Goal: Complete application form: Complete application form

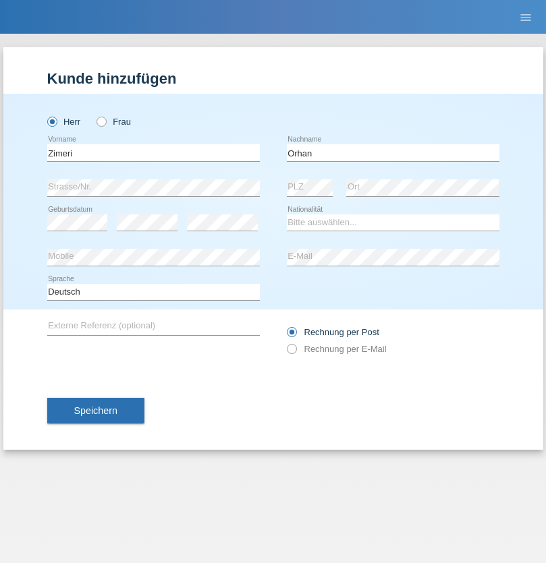
type input "Orhan"
select select "MK"
select select "C"
select select "09"
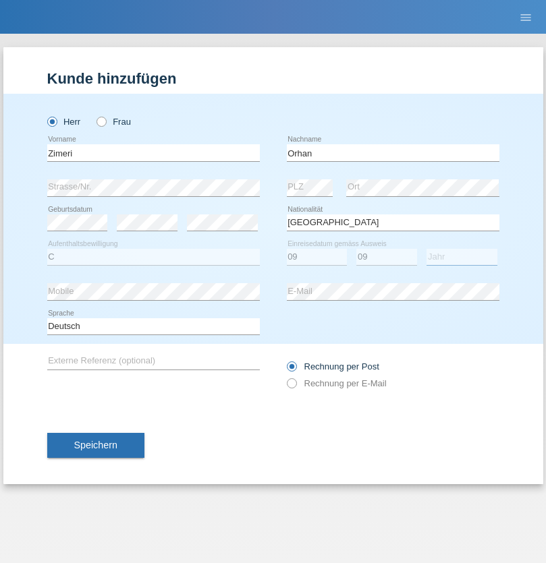
select select "2009"
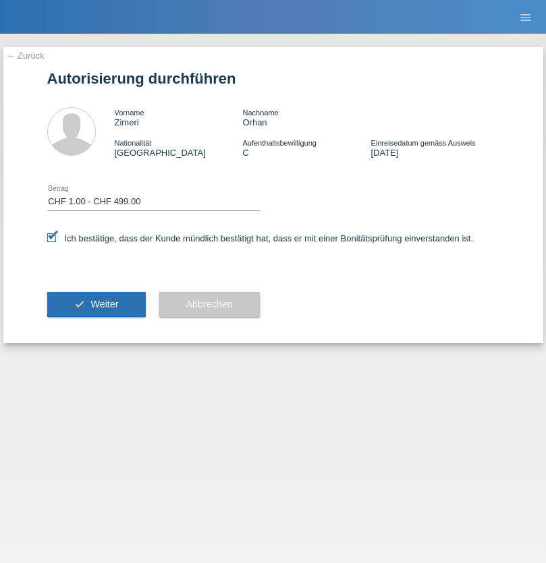
select select "1"
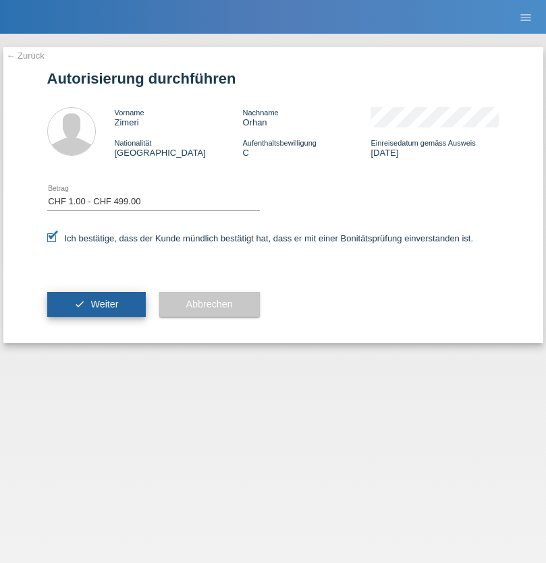
click at [96, 304] on span "Weiter" at bounding box center [104, 304] width 28 height 11
